Goal: Information Seeking & Learning: Learn about a topic

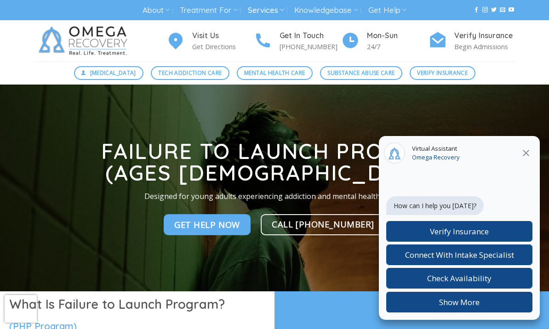
click at [519, 156] on button at bounding box center [526, 153] width 17 height 12
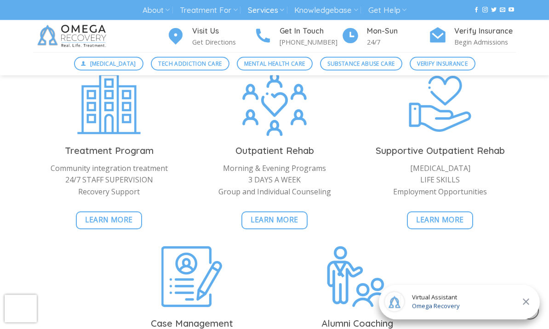
scroll to position [1539, 0]
click at [453, 226] on span "Learn More" at bounding box center [440, 219] width 48 height 11
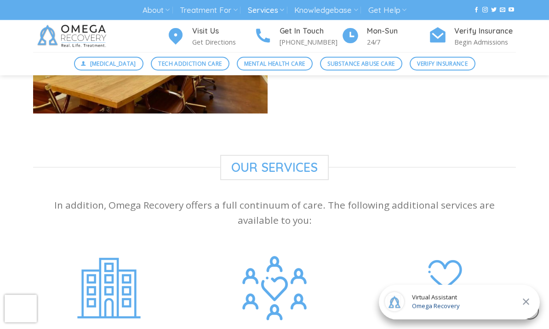
scroll to position [867, 0]
click at [224, 7] on link "Treatment For" at bounding box center [208, 10] width 57 height 17
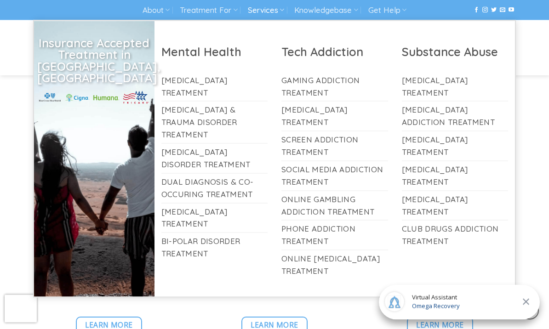
scroll to position [956, 0]
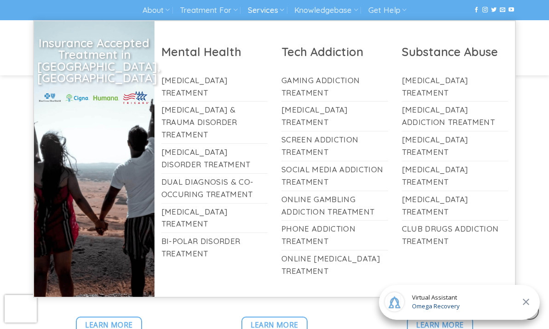
click at [14, 144] on div "Our Services In addition, Omega Recovery offers a full continuum of care. The f…" at bounding box center [274, 304] width 549 height 477
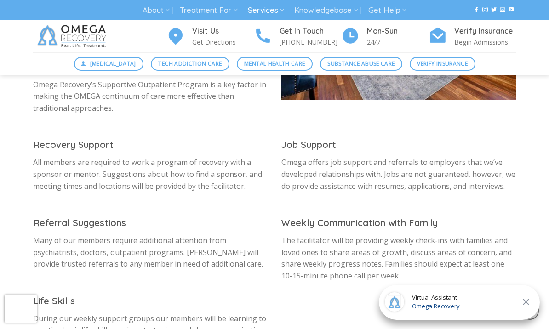
scroll to position [412, 0]
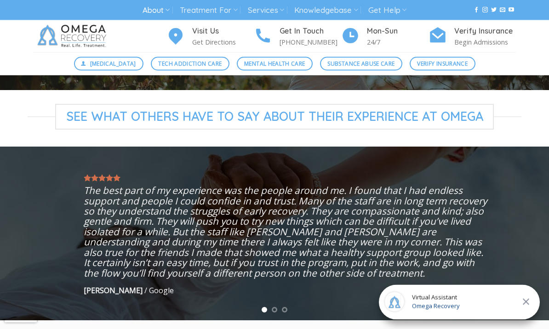
scroll to position [178, 0]
click at [525, 228] on icon "Next" at bounding box center [526, 233] width 17 height 17
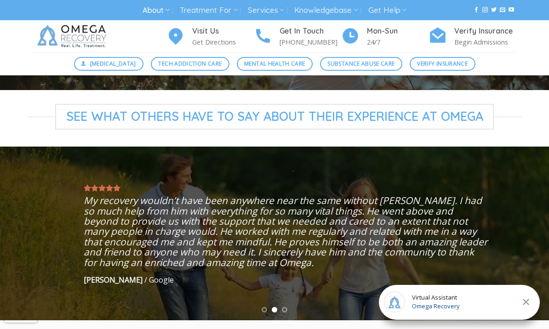
click at [526, 232] on icon "Next" at bounding box center [526, 233] width 17 height 17
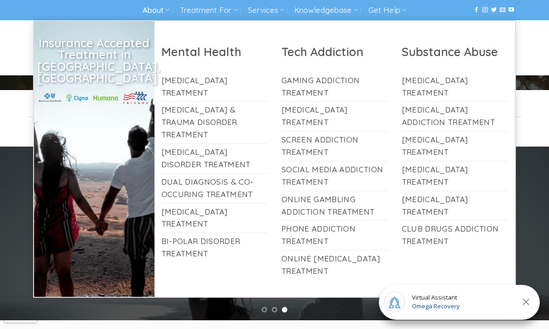
click at [219, 11] on link "Treatment For" at bounding box center [208, 10] width 57 height 17
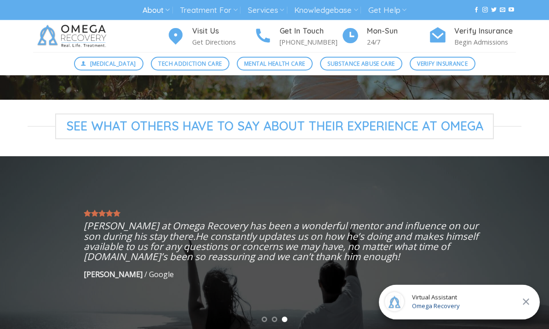
scroll to position [169, 0]
click at [289, 65] on span "Mental Health Care" at bounding box center [274, 63] width 61 height 9
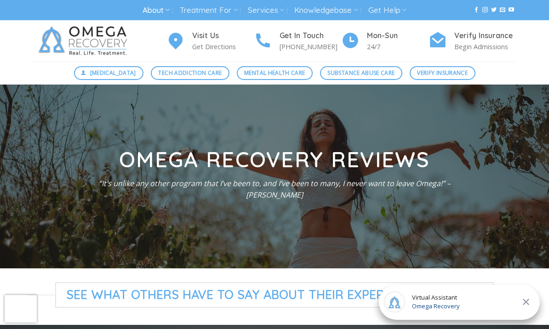
scroll to position [201, 0]
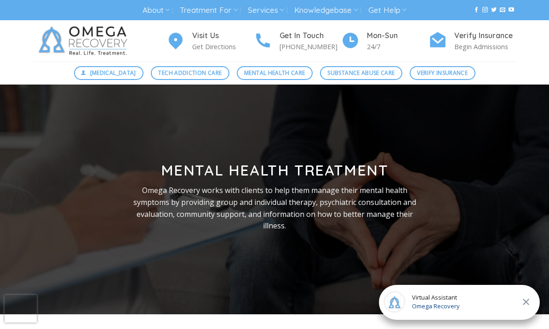
click at [269, 13] on link "Services" at bounding box center [266, 10] width 36 height 17
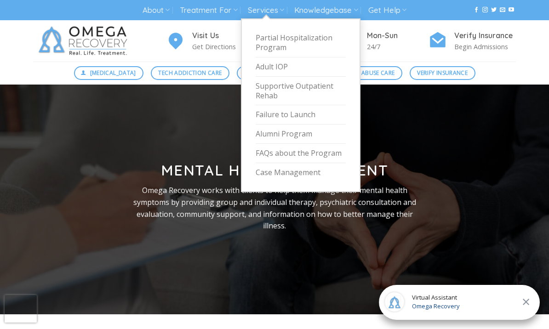
click at [442, 112] on div at bounding box center [274, 200] width 496 height 230
